Goal: Task Accomplishment & Management: Use online tool/utility

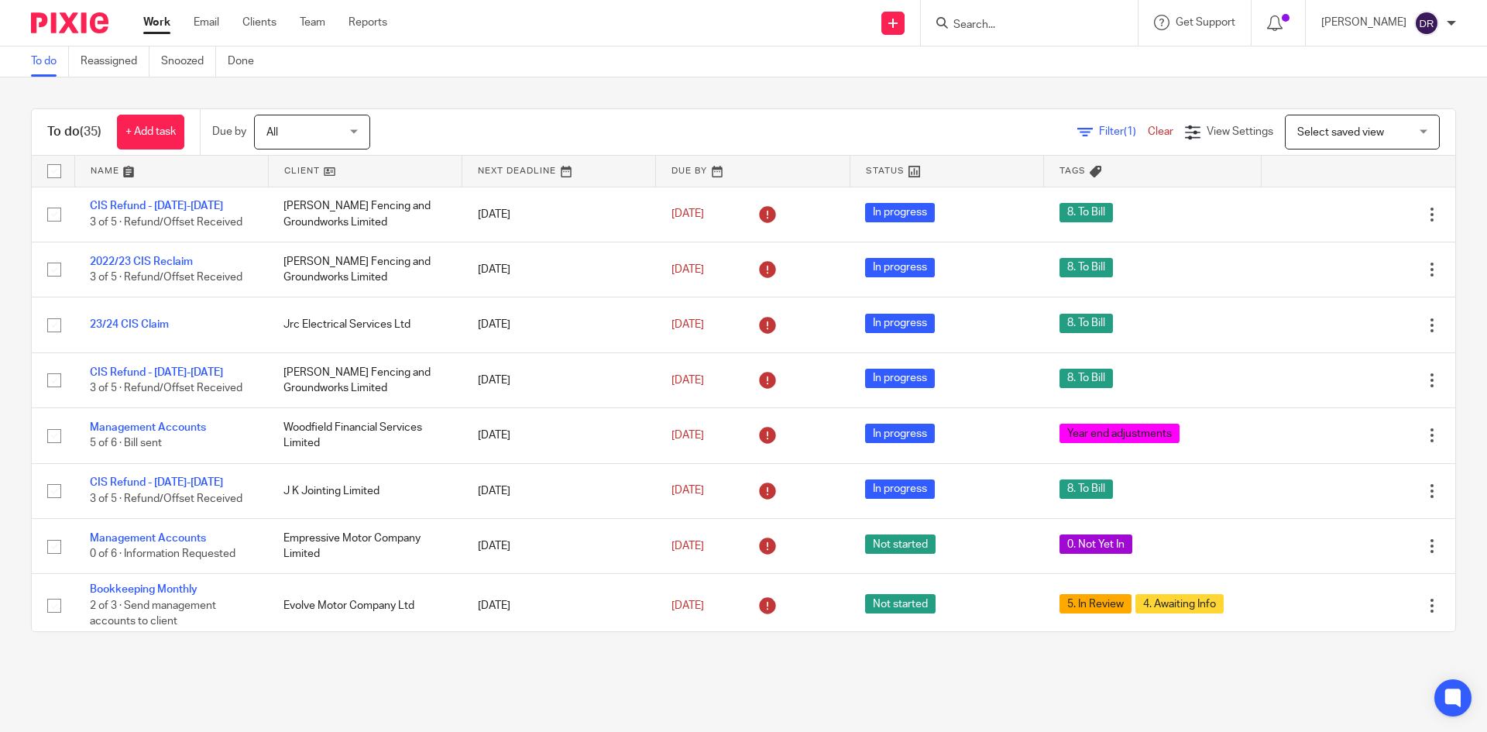
click at [1032, 21] on input "Search" at bounding box center [1021, 26] width 139 height 14
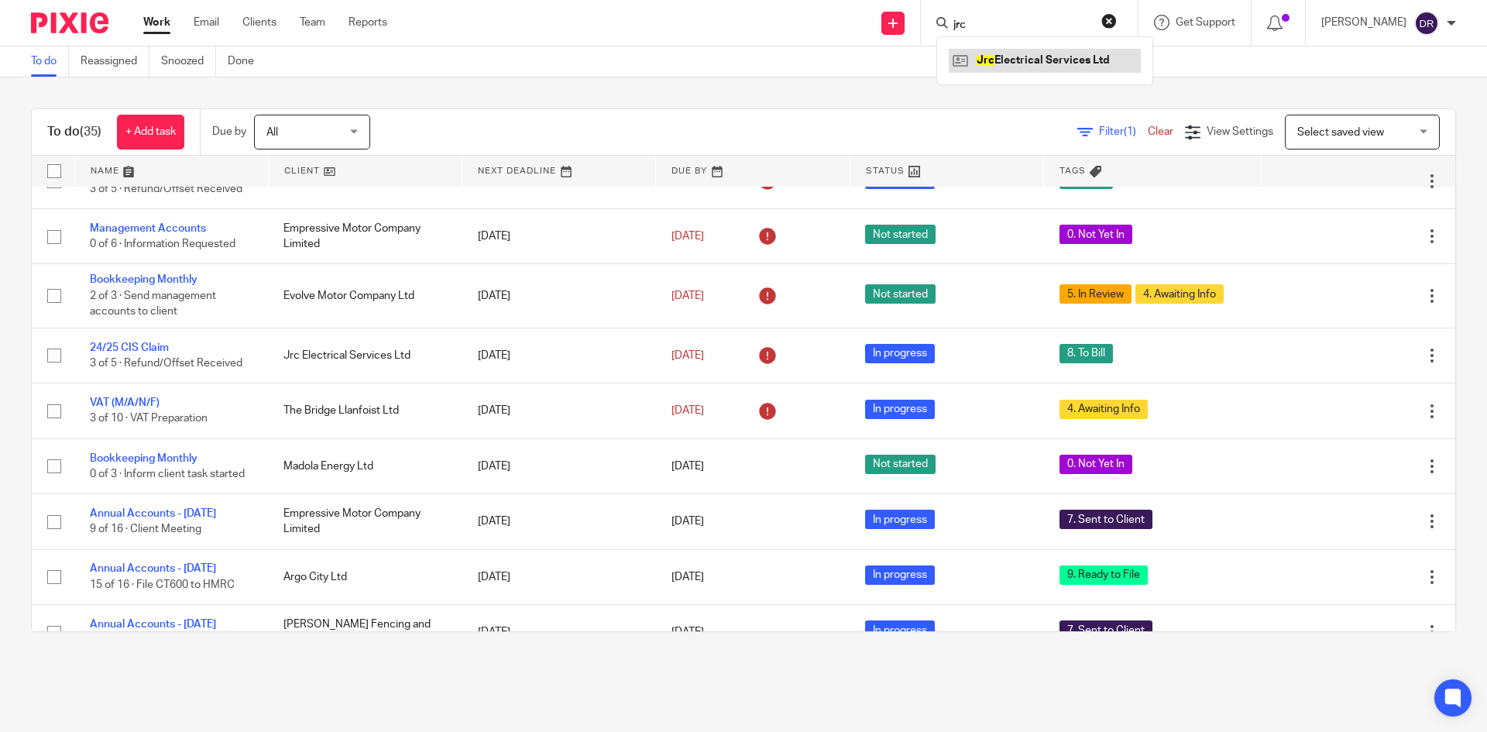
type input "jrc"
click at [1042, 56] on link at bounding box center [1045, 60] width 192 height 23
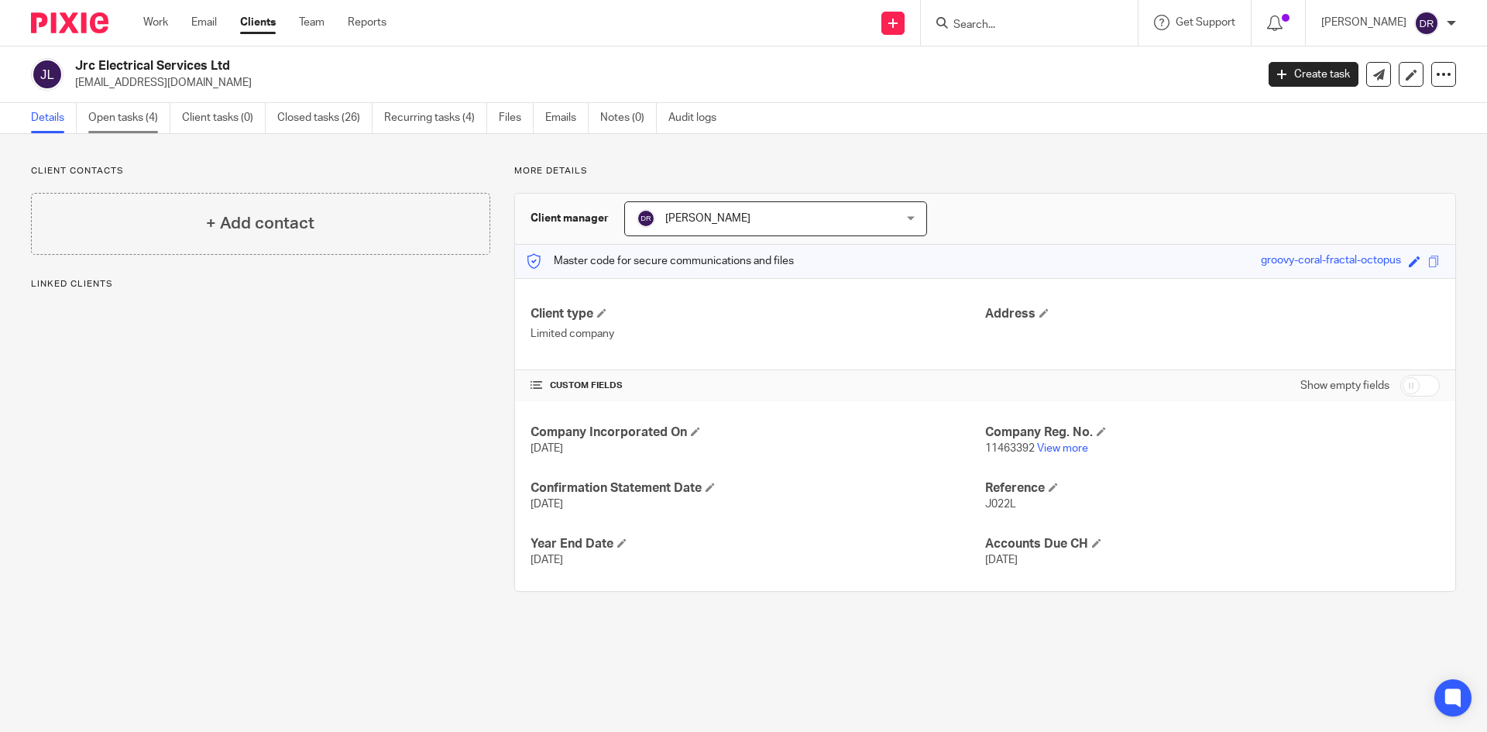
click at [102, 124] on link "Open tasks (4)" at bounding box center [129, 118] width 82 height 30
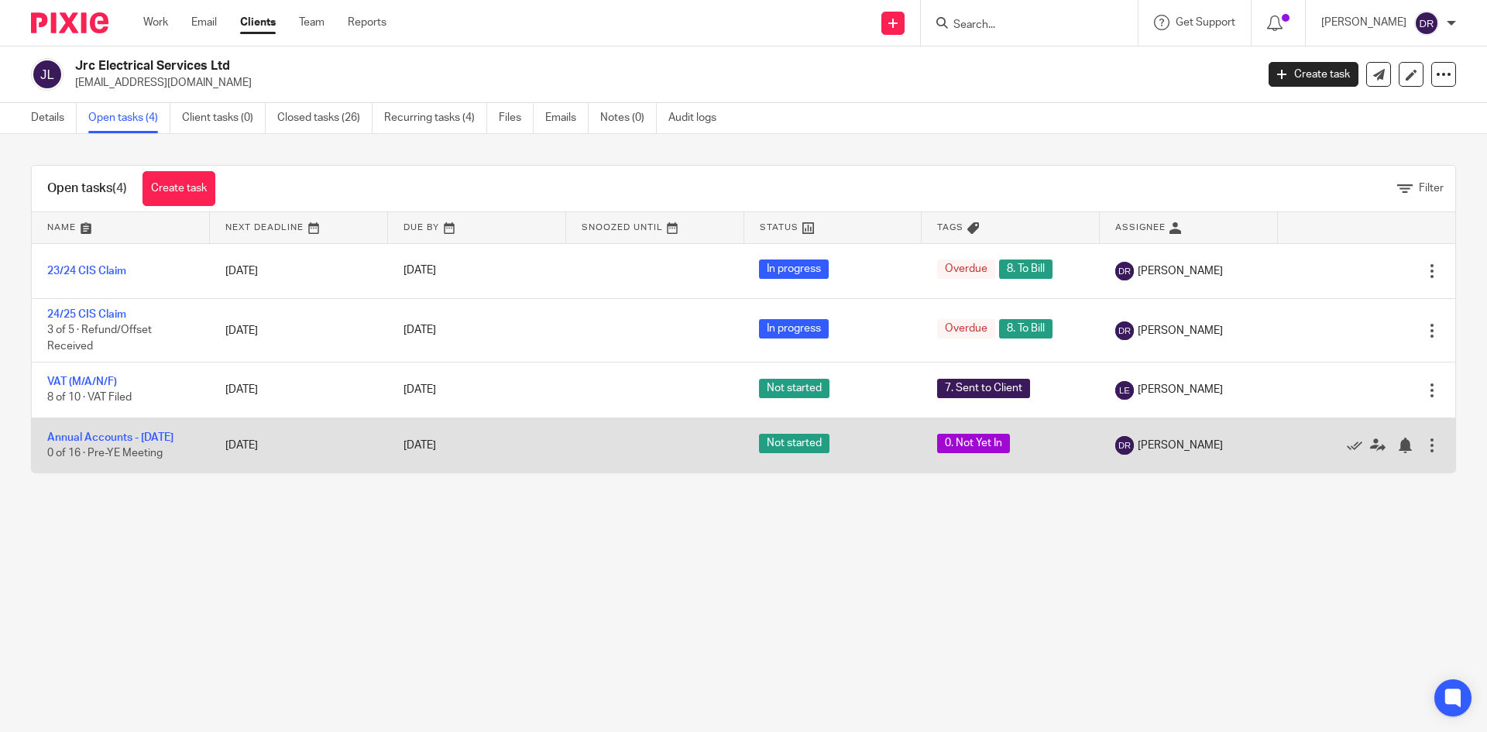
click at [101, 430] on td "Annual Accounts - July 2025 0 of 16 · Pre-YE Meeting" at bounding box center [121, 444] width 178 height 55
click at [108, 438] on link "Annual Accounts - July 2025" at bounding box center [110, 437] width 126 height 11
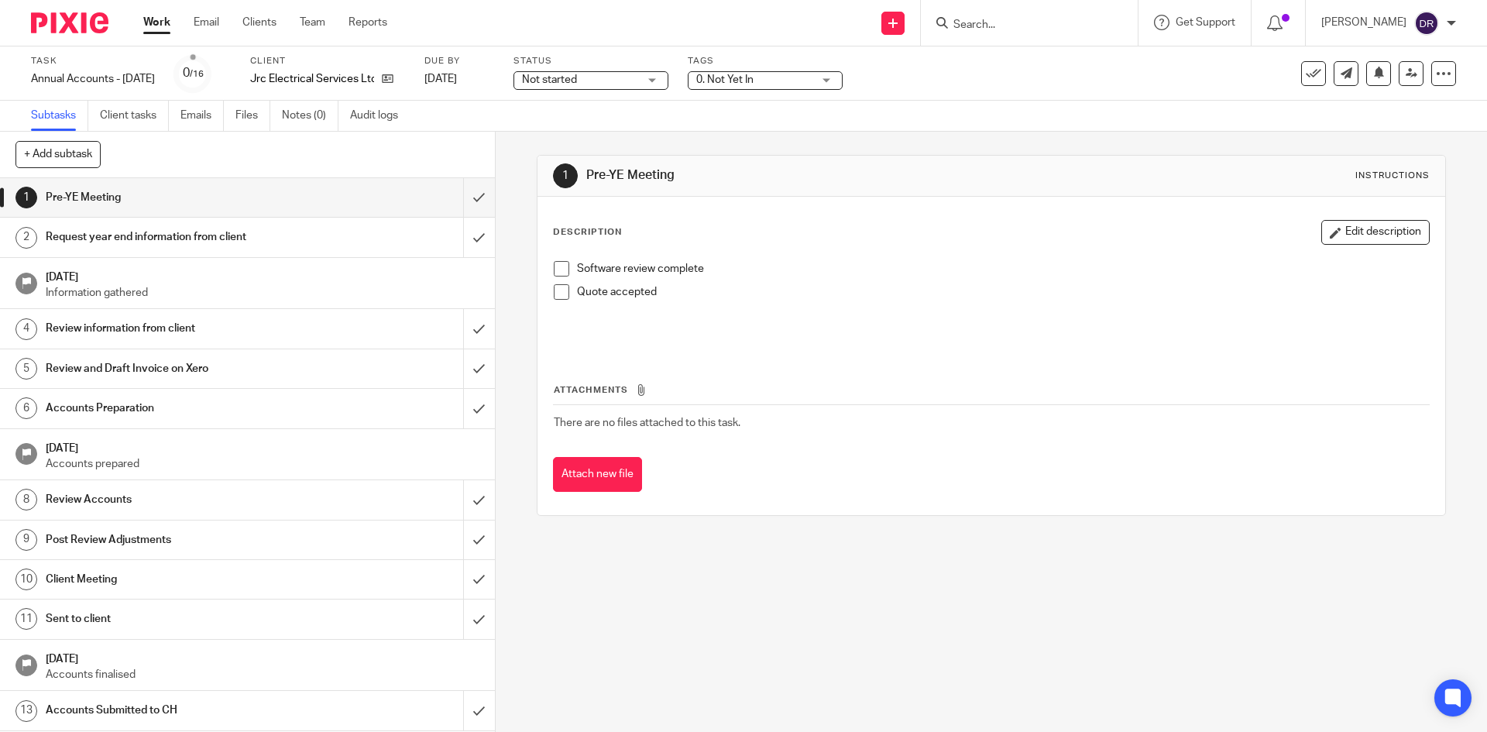
click at [775, 74] on span "0. Not Yet In" at bounding box center [754, 80] width 116 height 16
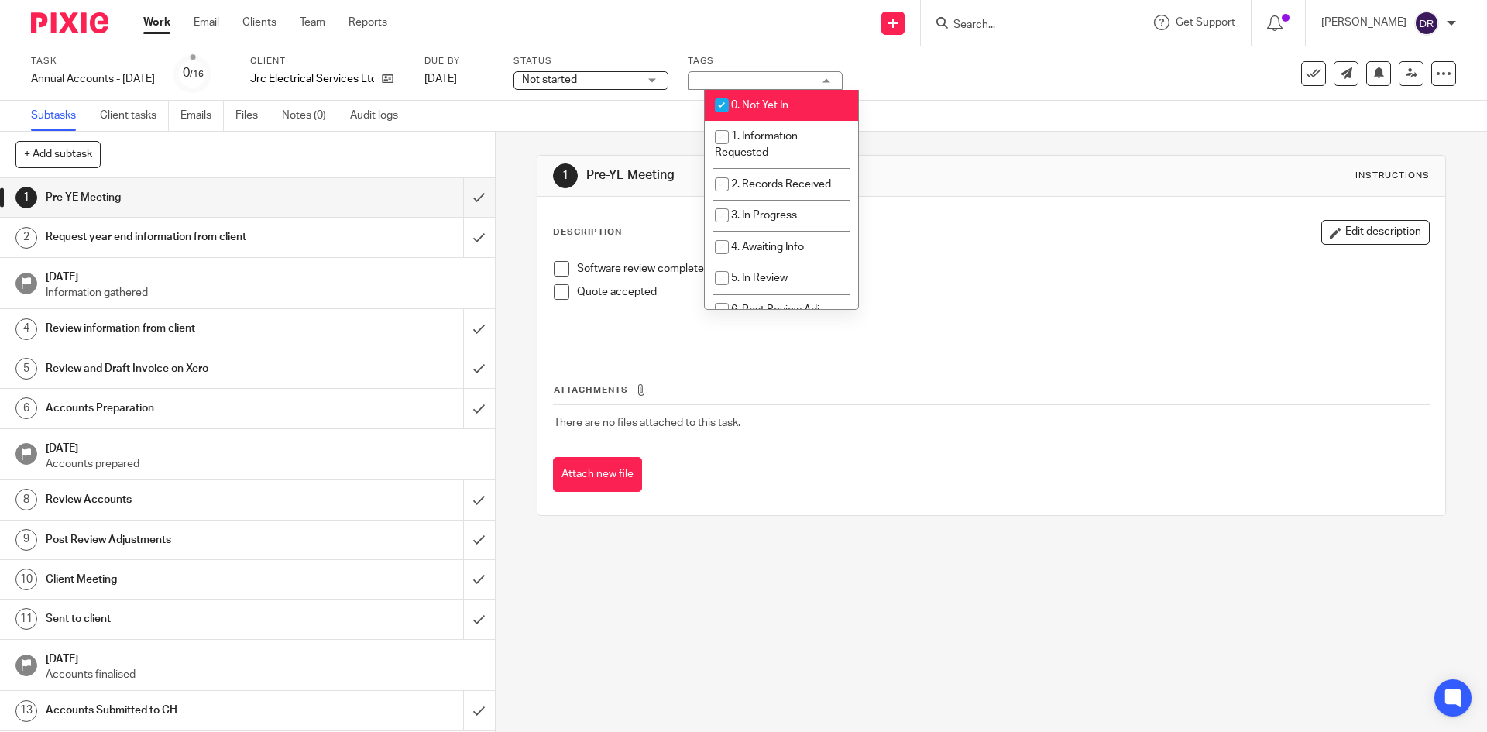
click at [759, 110] on span "0. Not Yet In" at bounding box center [759, 105] width 57 height 11
checkbox input "false"
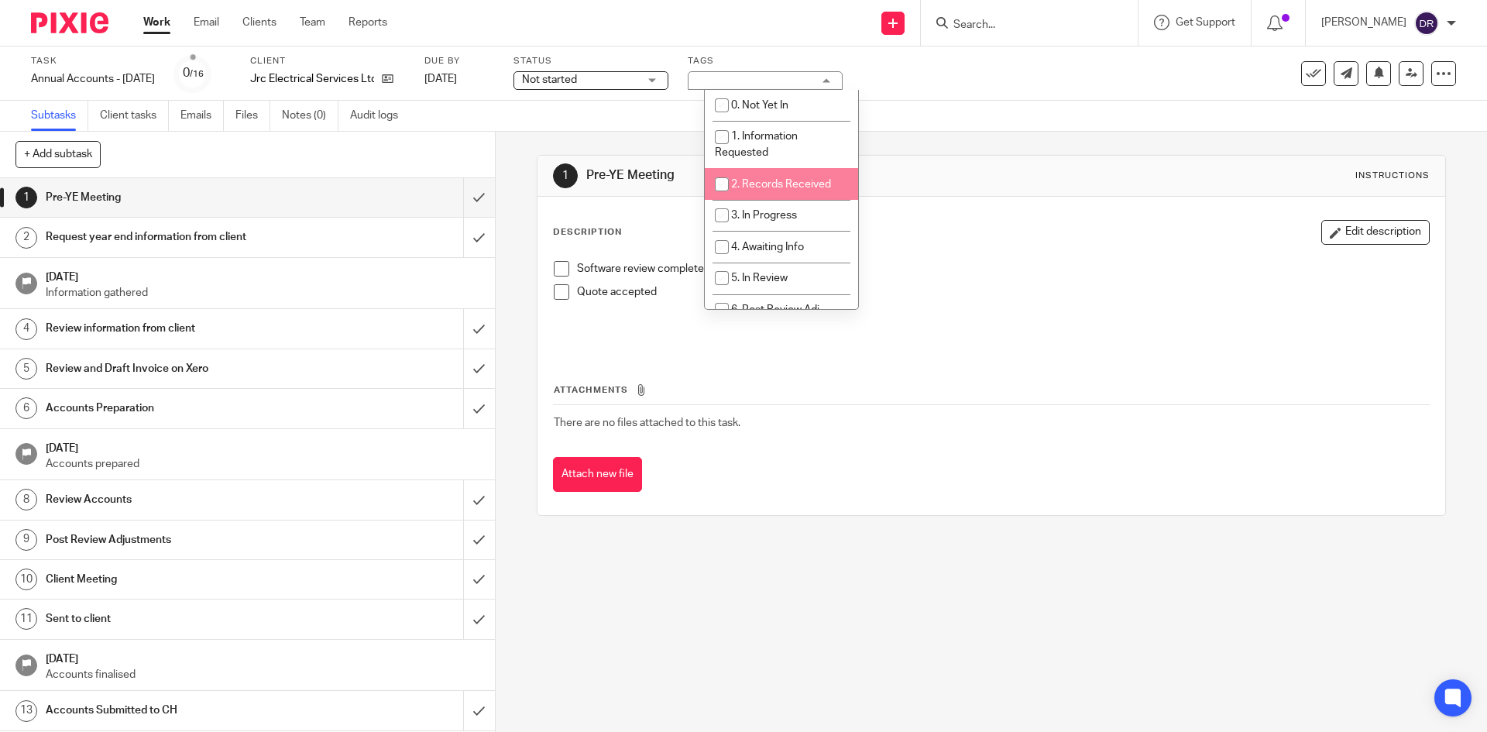
click at [761, 184] on span "2. Records Received" at bounding box center [781, 184] width 100 height 11
checkbox input "true"
click at [555, 134] on div "1 Pre-YE Meeting Instructions Description Edit description Software review comp…" at bounding box center [991, 335] width 909 height 407
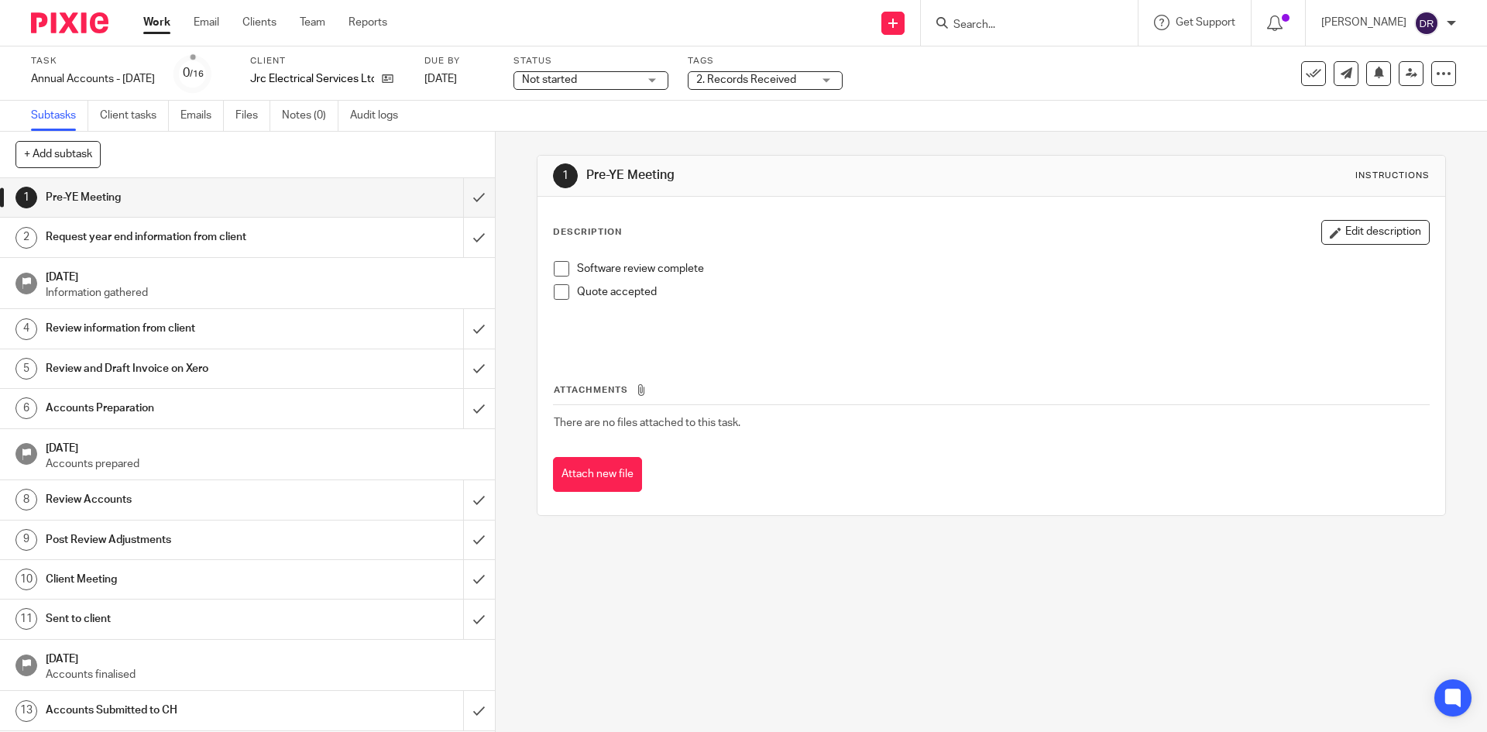
click at [611, 79] on span "Not started" at bounding box center [580, 80] width 116 height 16
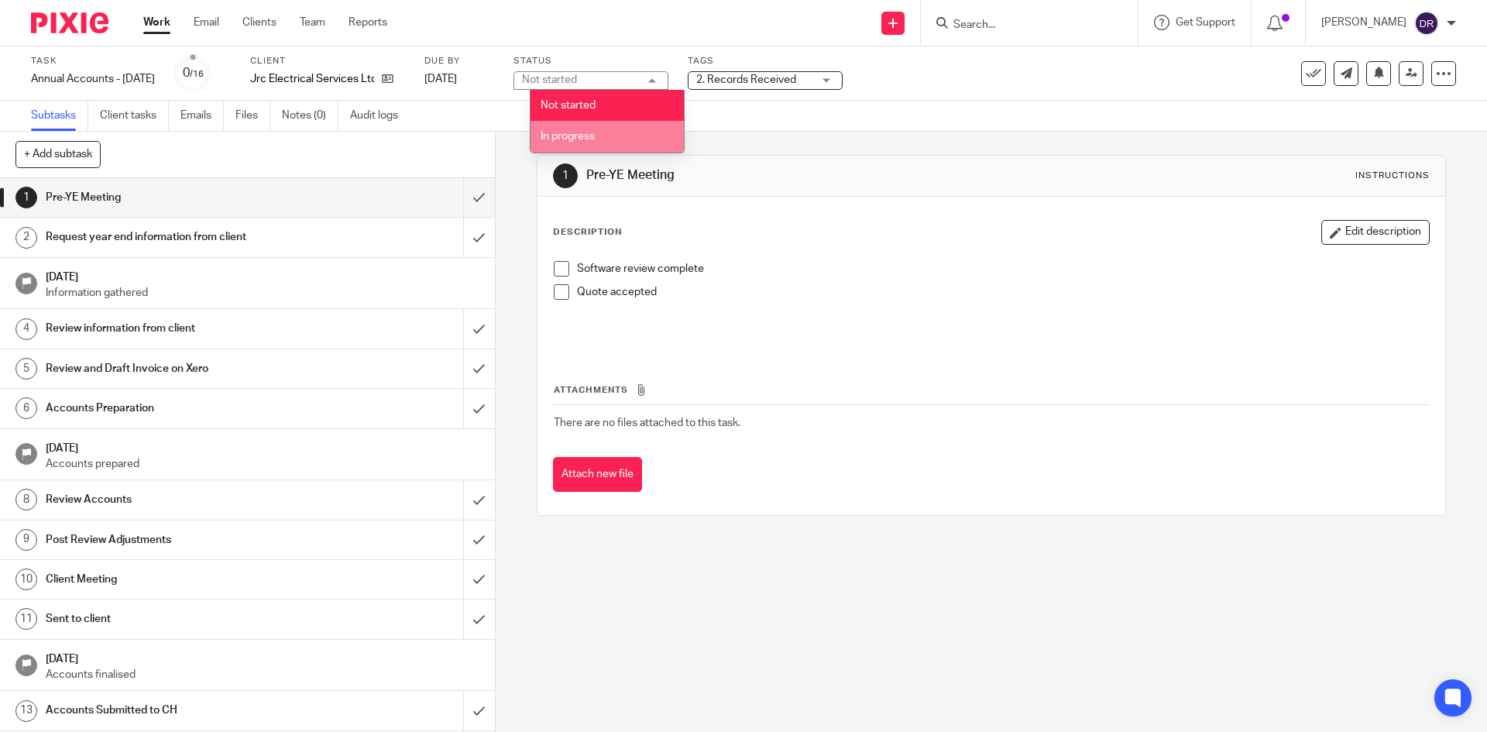
click at [586, 125] on li "In progress" at bounding box center [607, 137] width 153 height 32
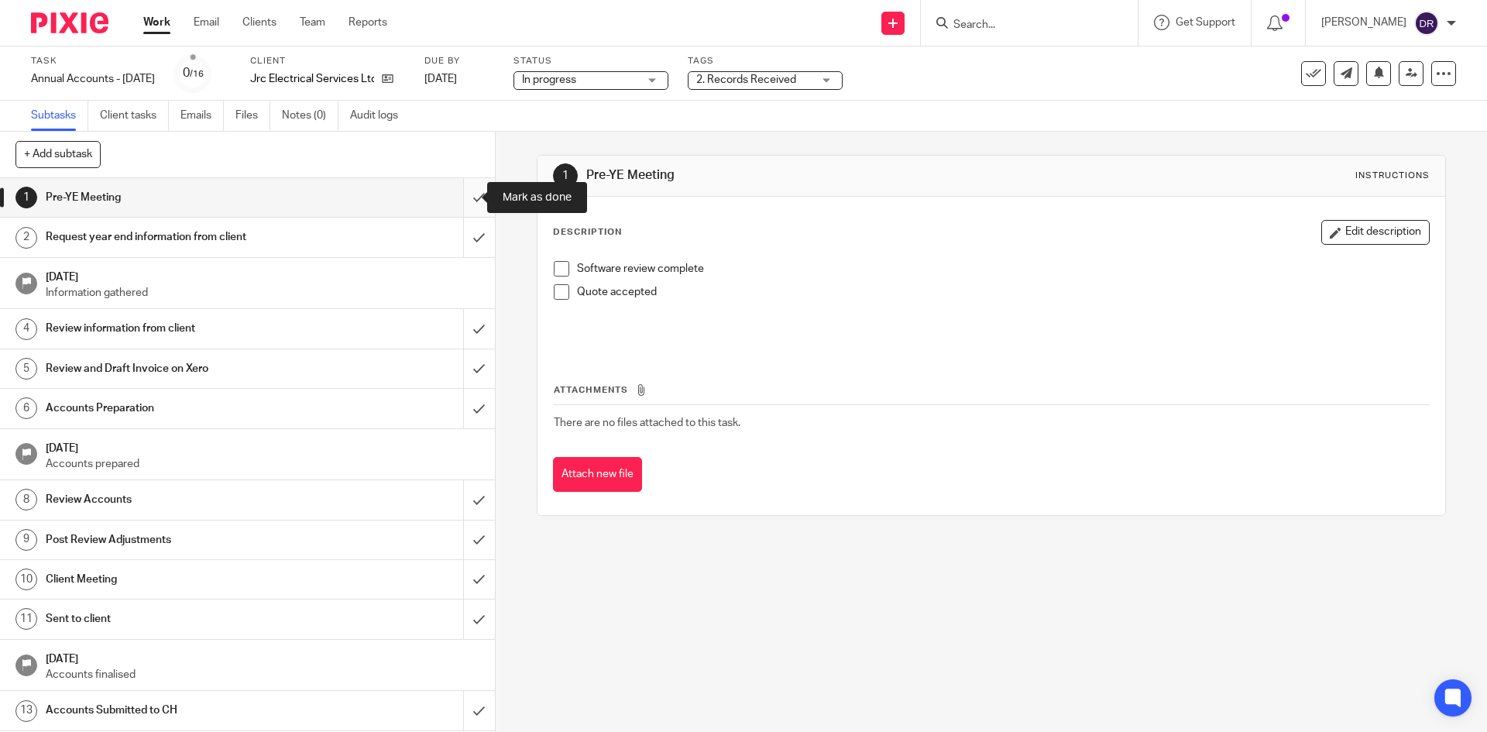
click at [457, 197] on input "submit" at bounding box center [247, 197] width 495 height 39
click at [455, 231] on input "submit" at bounding box center [247, 237] width 495 height 39
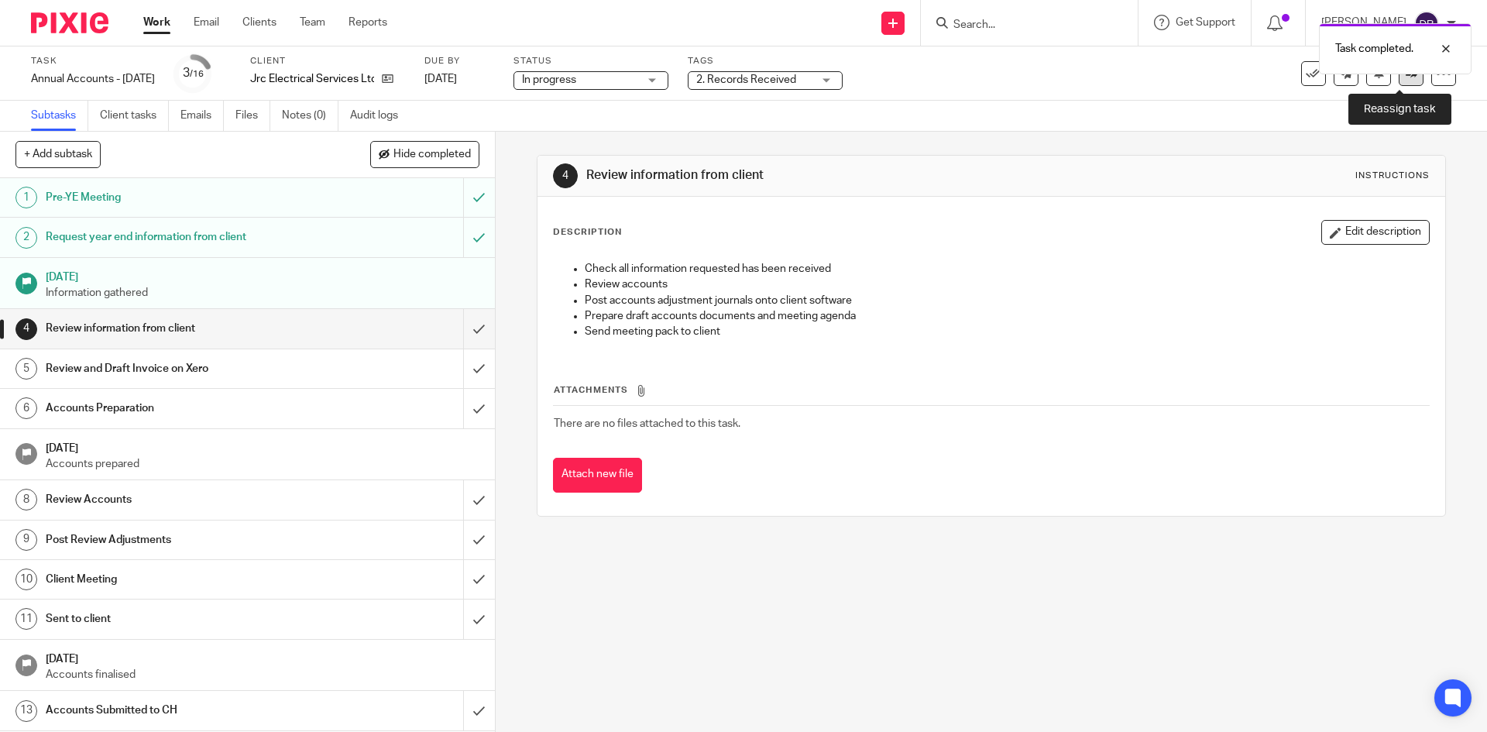
click at [1400, 84] on link at bounding box center [1411, 73] width 25 height 25
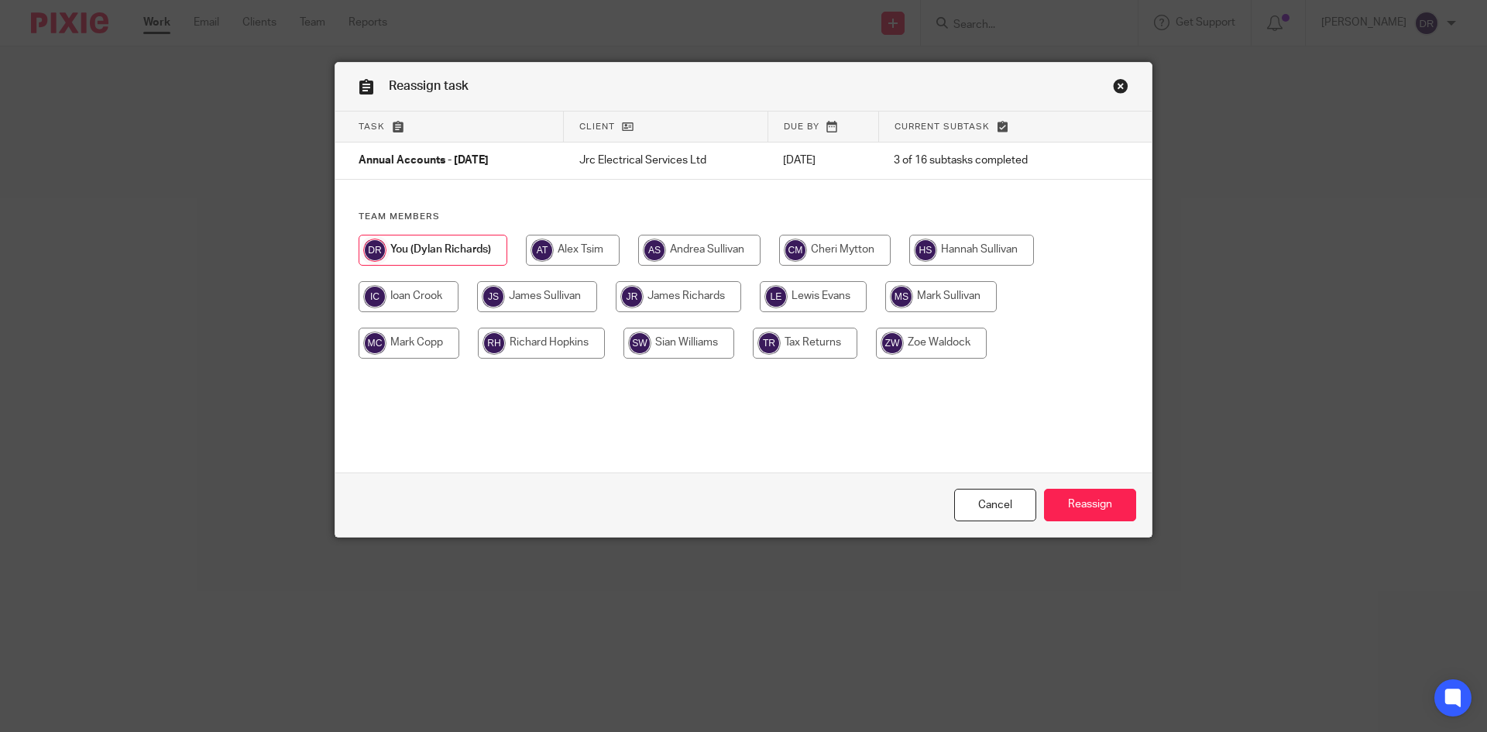
click at [817, 306] on input "radio" at bounding box center [813, 296] width 107 height 31
radio input "true"
click at [1077, 499] on input "Reassign" at bounding box center [1090, 505] width 92 height 33
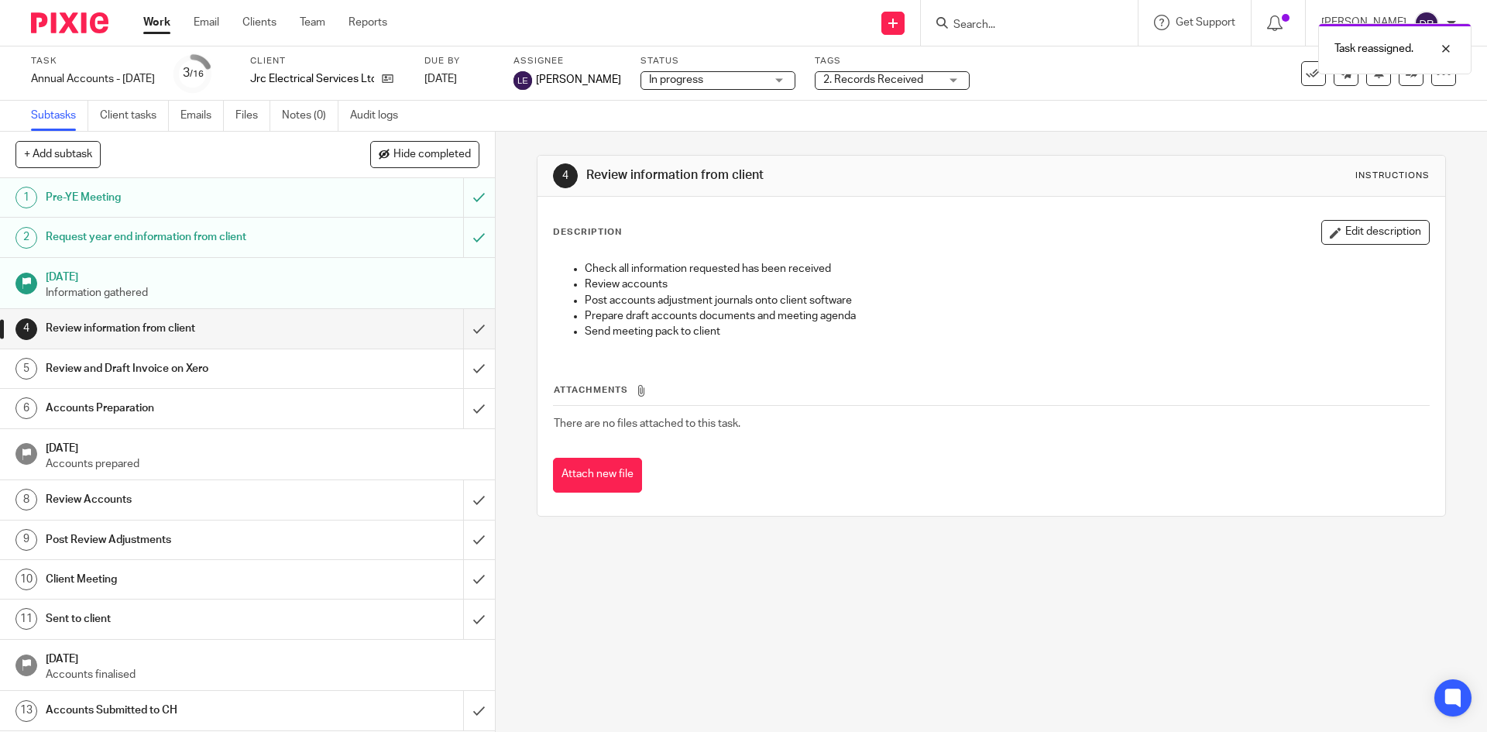
click at [91, 20] on img at bounding box center [69, 22] width 77 height 21
